Goal: Task Accomplishment & Management: Use online tool/utility

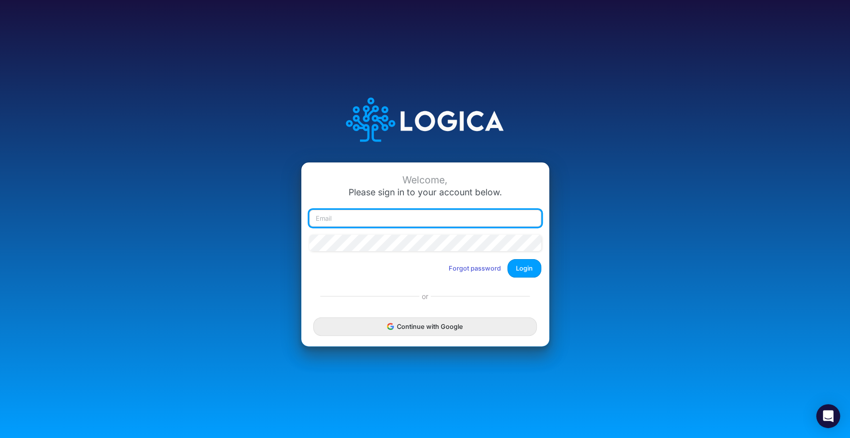
click at [413, 222] on input "email" at bounding box center [425, 218] width 232 height 17
type input "[PERSON_NAME][EMAIL_ADDRESS][PERSON_NAME][DOMAIN_NAME]"
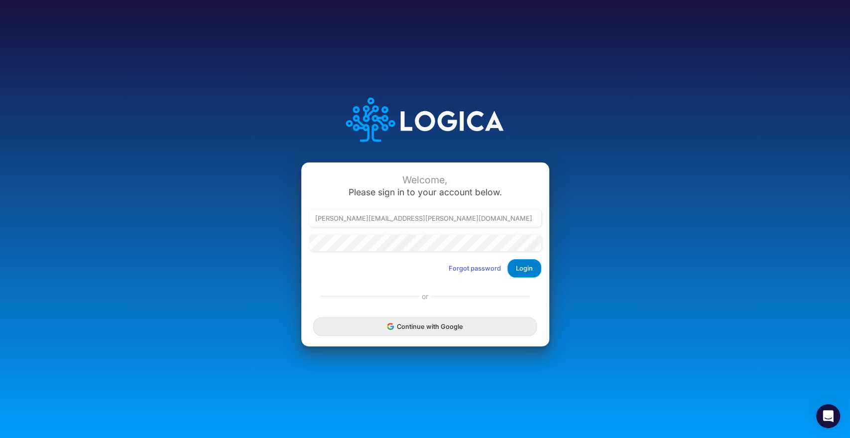
click at [527, 268] on button "Login" at bounding box center [524, 268] width 34 height 18
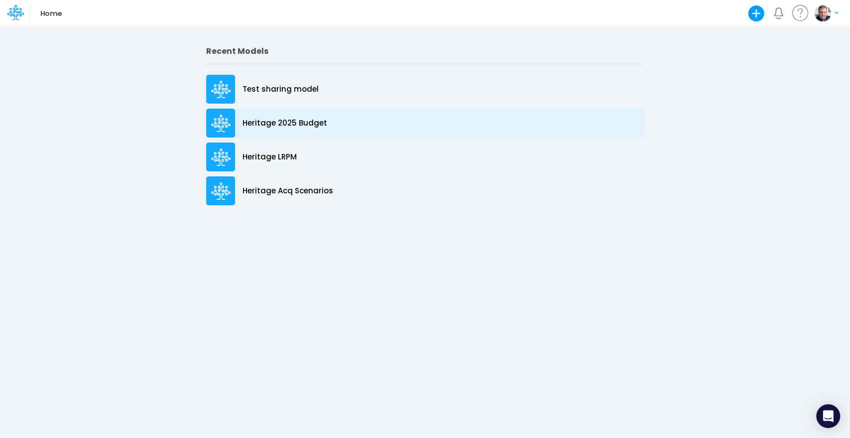
click at [277, 120] on p "Heritage 2025 Budget" at bounding box center [284, 123] width 85 height 11
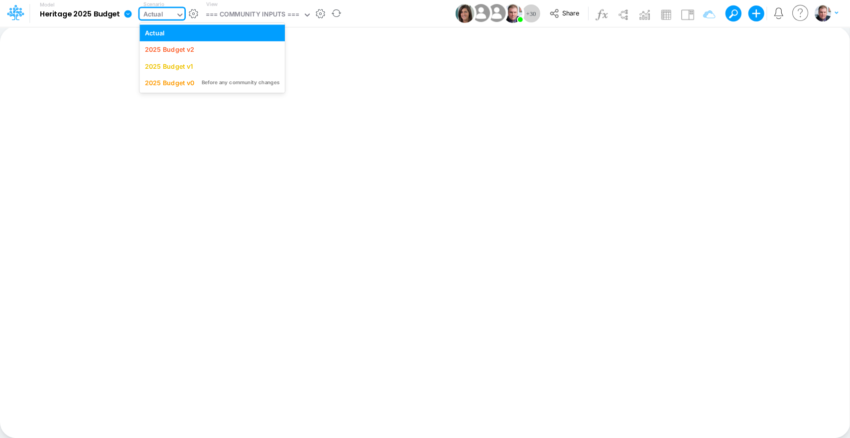
click at [175, 15] on div "Actual" at bounding box center [157, 15] width 36 height 15
click at [191, 49] on div "2025 Budget v2" at bounding box center [169, 49] width 49 height 9
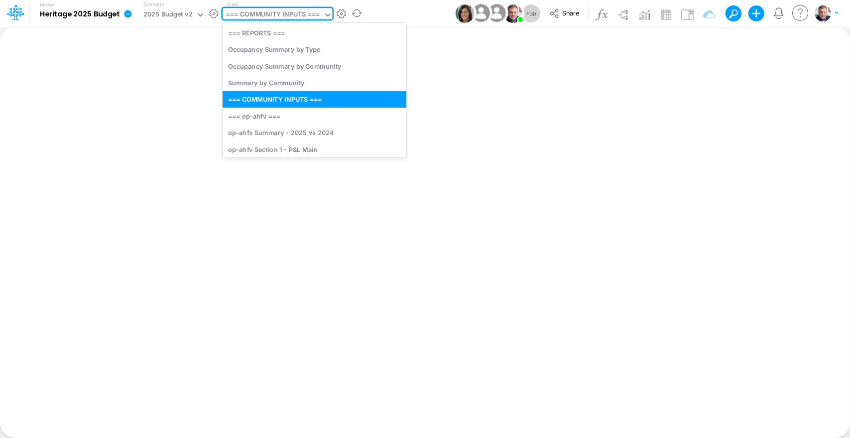
click at [257, 15] on div "=== COMMUNITY INPUTS ===" at bounding box center [273, 14] width 94 height 11
click at [312, 153] on div "op-ahfv Section 1 - P&L Main" at bounding box center [315, 149] width 184 height 16
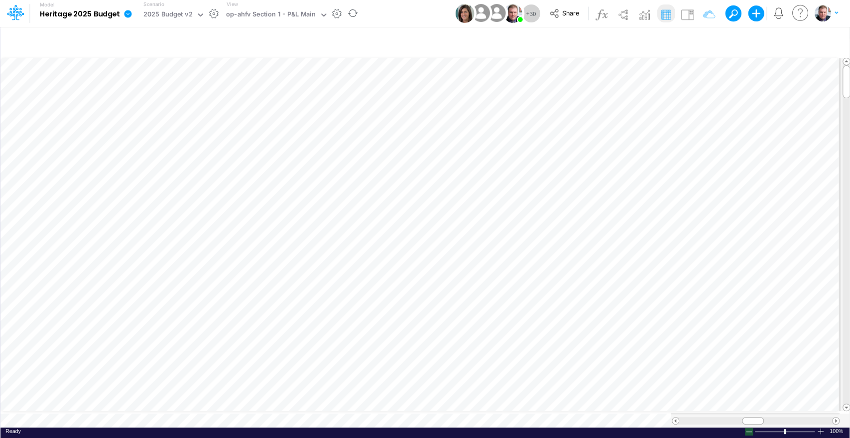
click at [747, 428] on div at bounding box center [749, 431] width 8 height 7
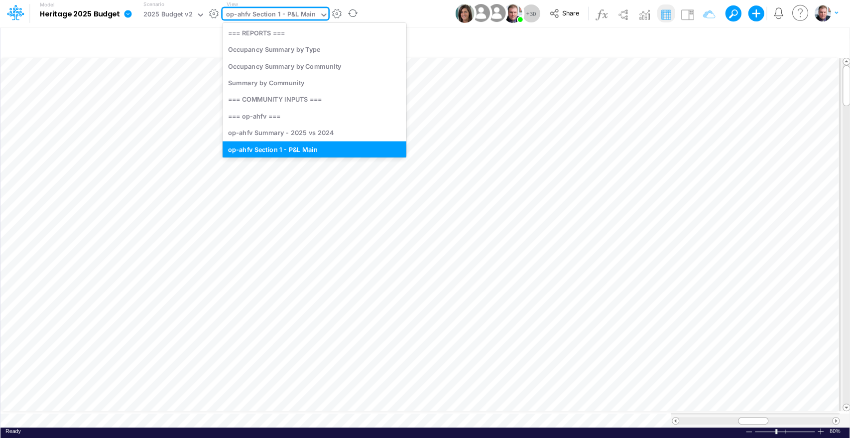
click at [286, 14] on div "op-ahfv Section 1 - P&L Main" at bounding box center [271, 14] width 90 height 11
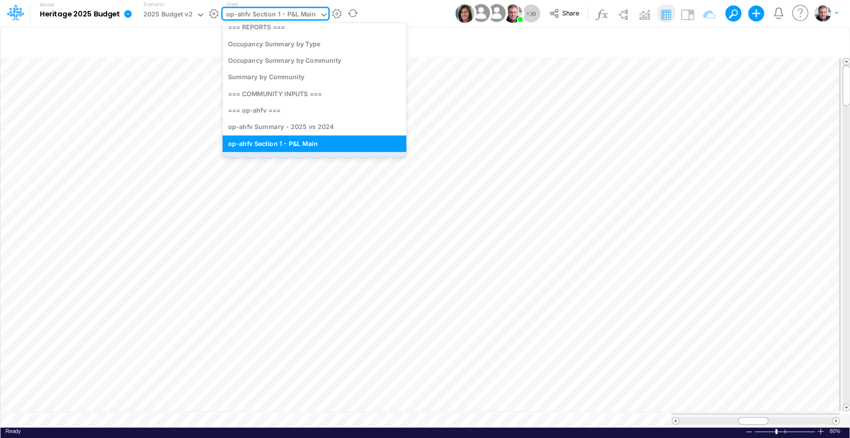
scroll to position [43, 0]
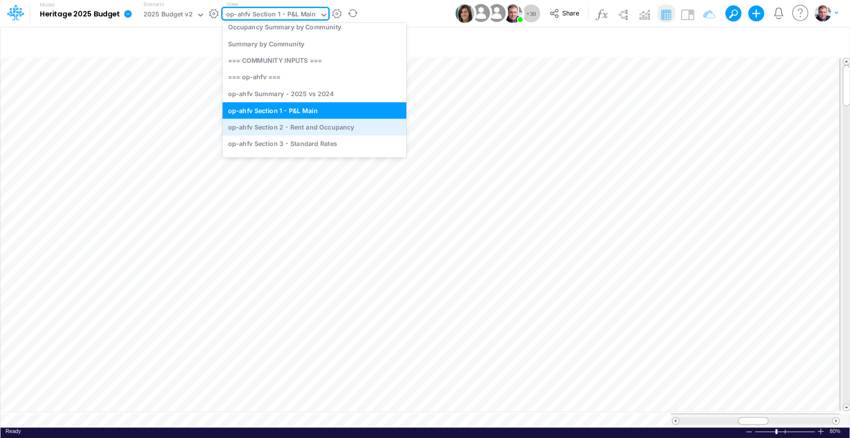
click at [302, 123] on div "op-ahfv Section 2 - Rent and Occupancy" at bounding box center [315, 127] width 184 height 16
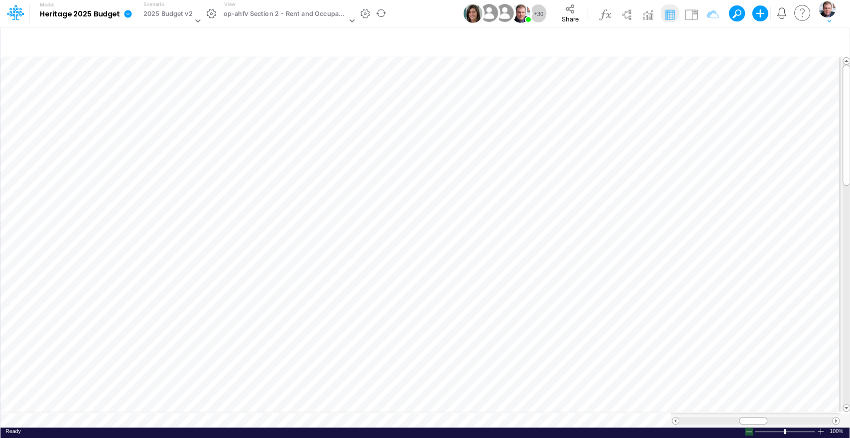
click at [750, 428] on div at bounding box center [749, 431] width 8 height 7
drag, startPoint x: 757, startPoint y: 415, endPoint x: 795, endPoint y: 416, distance: 37.8
click at [795, 417] on div at bounding box center [791, 420] width 32 height 7
click at [295, 11] on div "op-ahfv Section 2 - Rent and Occupancy" at bounding box center [285, 14] width 123 height 11
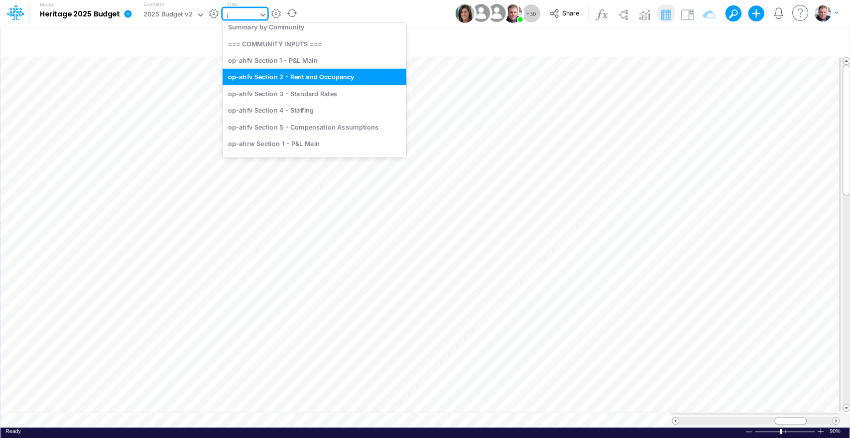
scroll to position [0, 0]
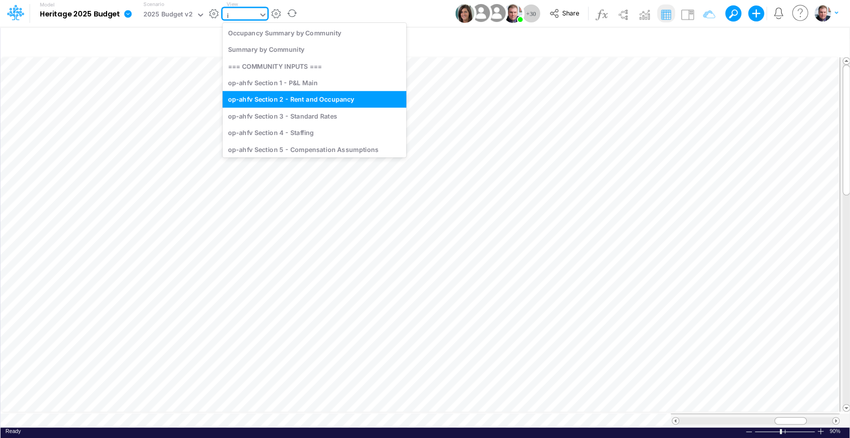
type input "it"
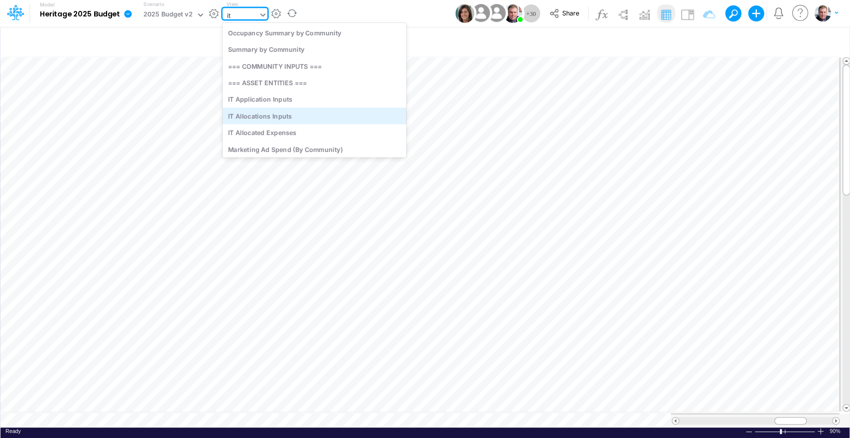
click at [278, 115] on div "IT Allocations Inputs" at bounding box center [315, 116] width 184 height 16
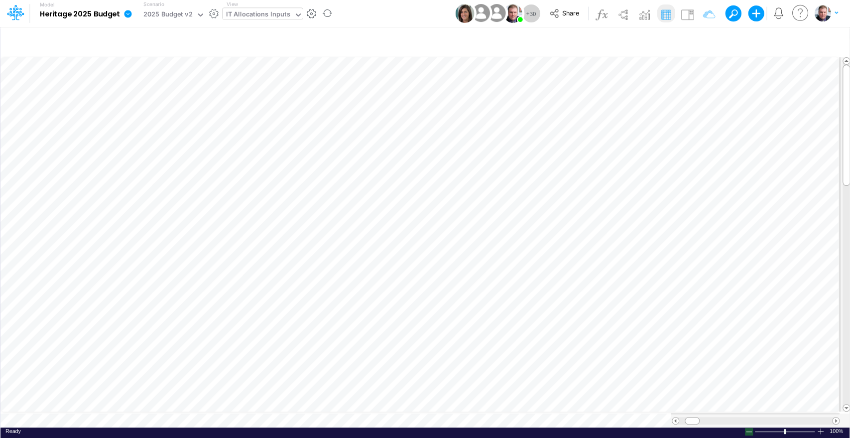
click at [749, 429] on div at bounding box center [749, 431] width 8 height 7
drag, startPoint x: 845, startPoint y: 167, endPoint x: 843, endPoint y: 223, distance: 55.8
click at [843, 223] on div at bounding box center [845, 185] width 7 height 130
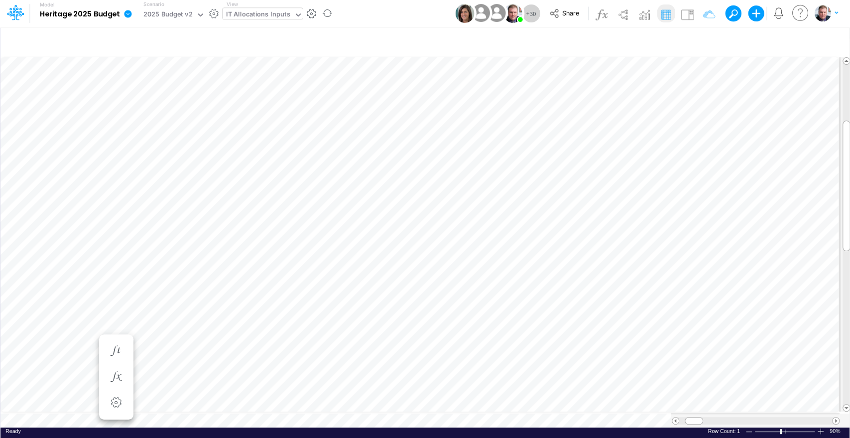
scroll to position [4, 0]
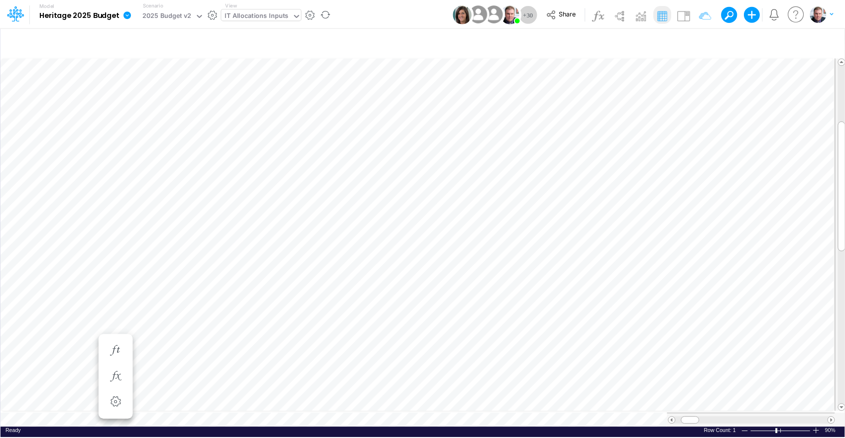
scroll to position [4, 0]
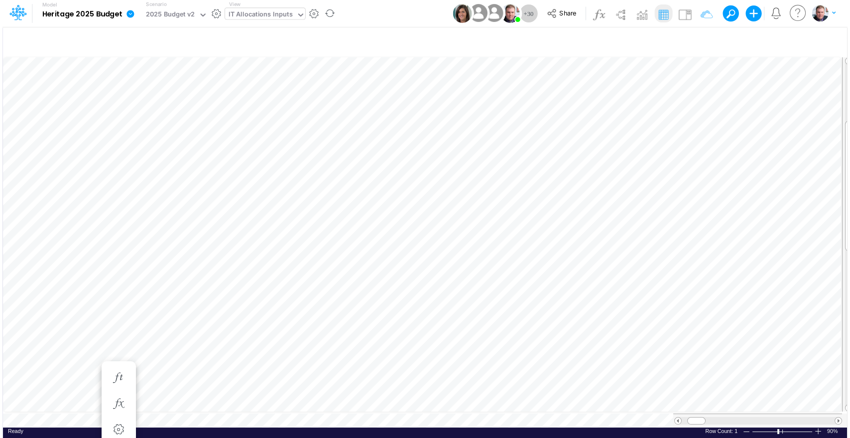
scroll to position [4, 0]
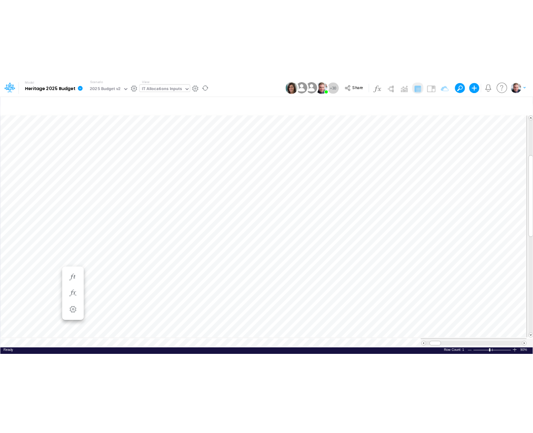
scroll to position [4, 0]
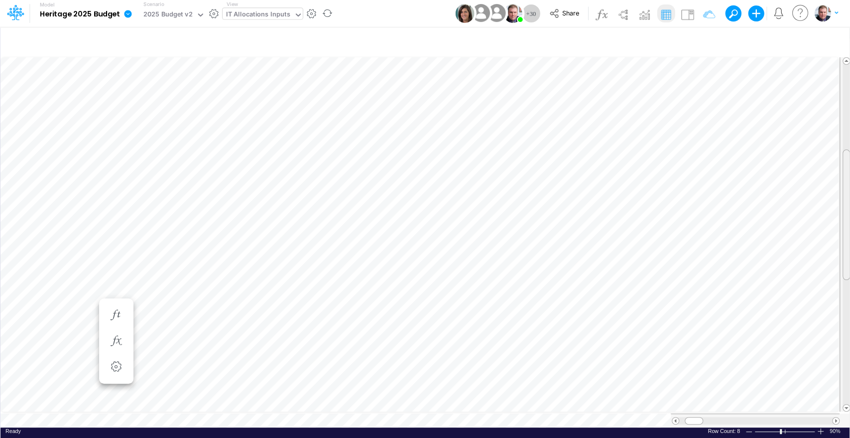
click at [838, 266] on tr at bounding box center [425, 235] width 850 height 358
drag, startPoint x: 844, startPoint y: 239, endPoint x: 844, endPoint y: 220, distance: 18.4
click at [844, 220] on div at bounding box center [845, 197] width 7 height 130
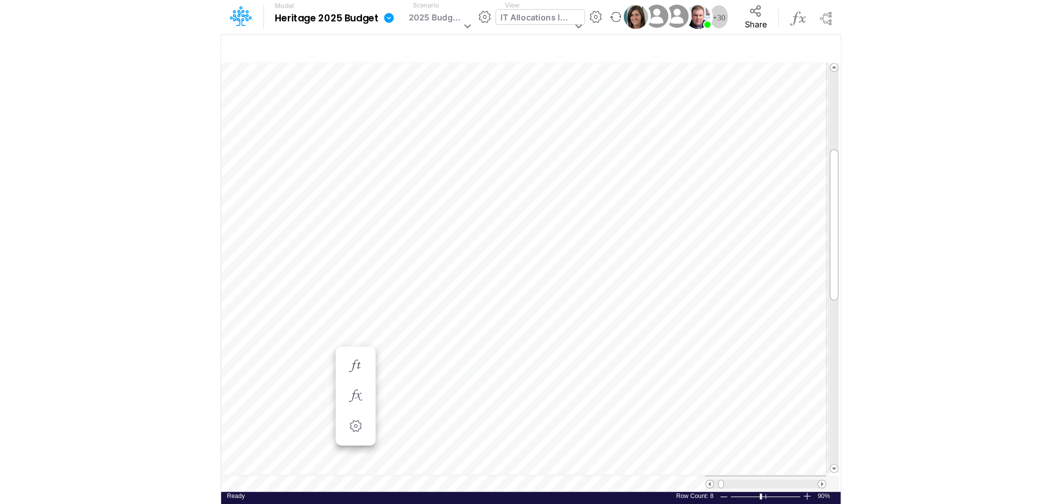
scroll to position [5, 0]
